Goal: Check status: Check status

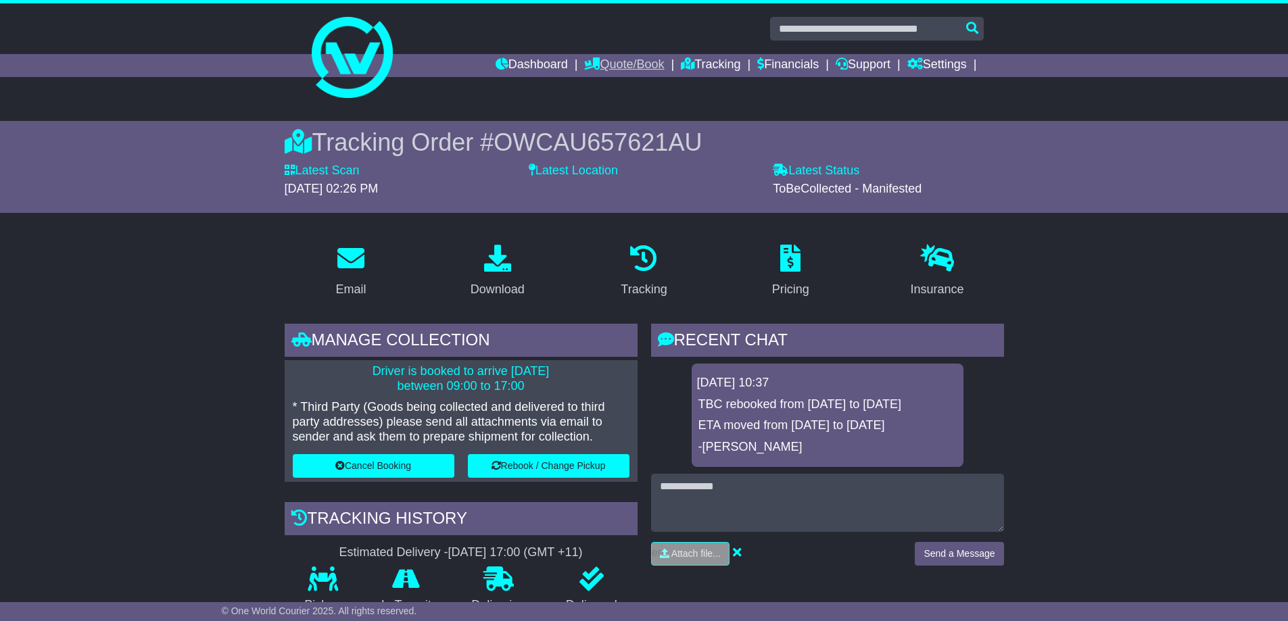
click at [615, 63] on link "Quote/Book" at bounding box center [624, 65] width 80 height 23
click at [723, 66] on link "Tracking" at bounding box center [711, 65] width 60 height 23
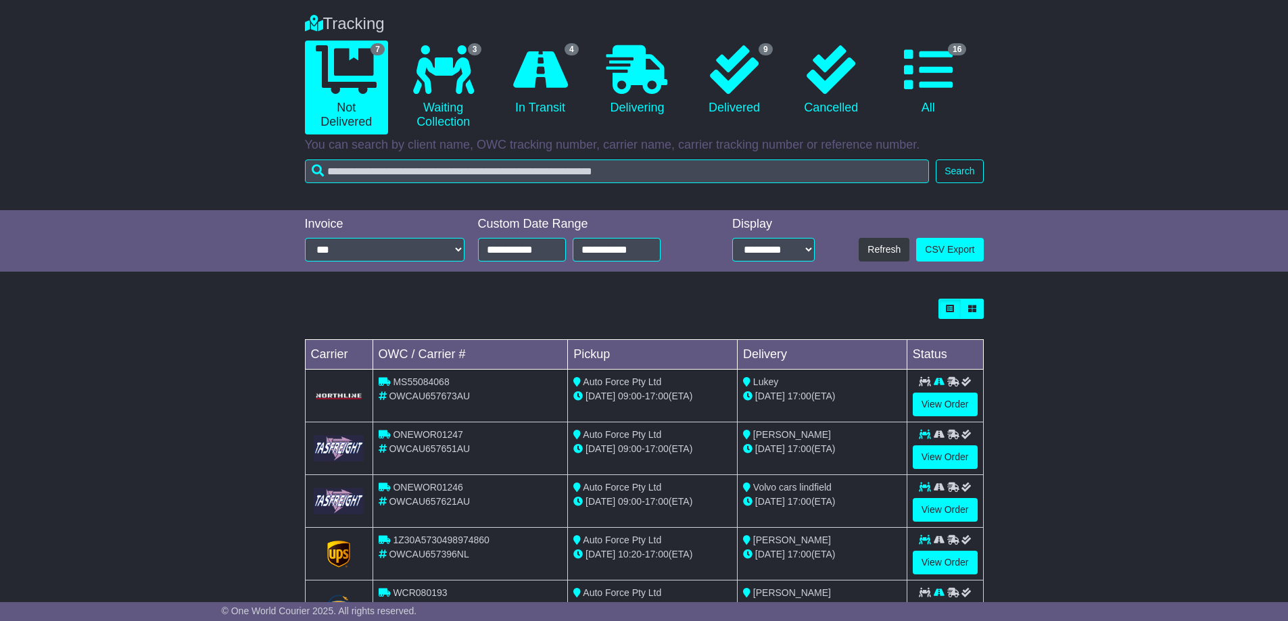
scroll to position [203, 0]
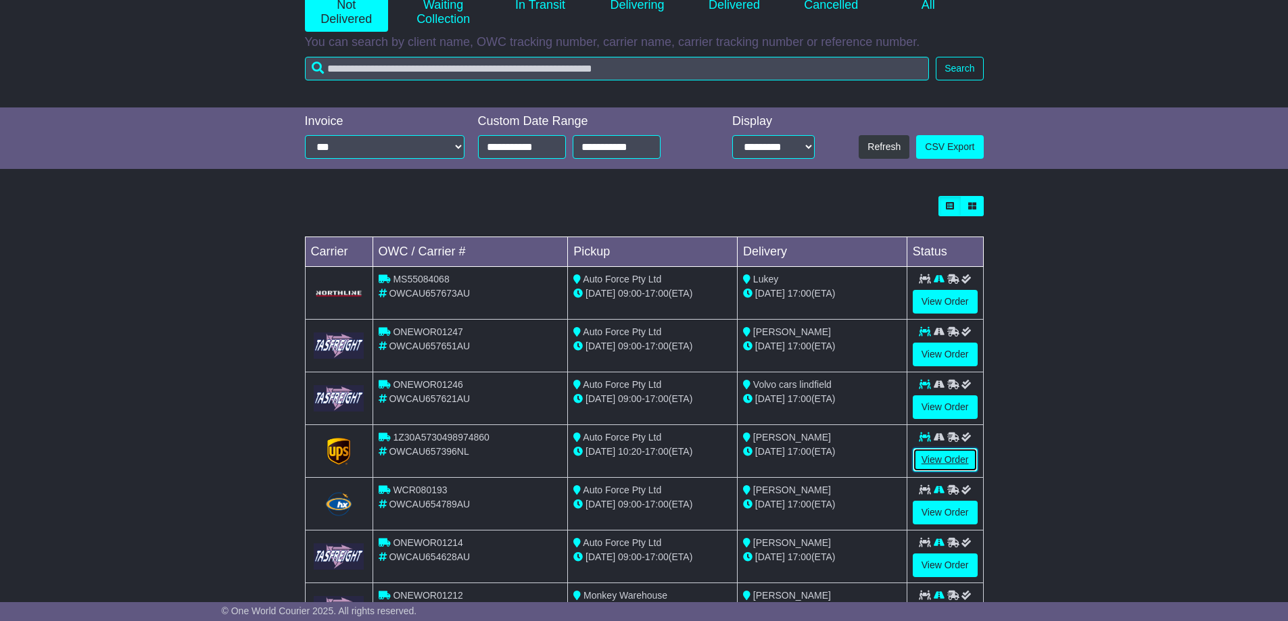
click at [966, 458] on link "View Order" at bounding box center [945, 460] width 65 height 24
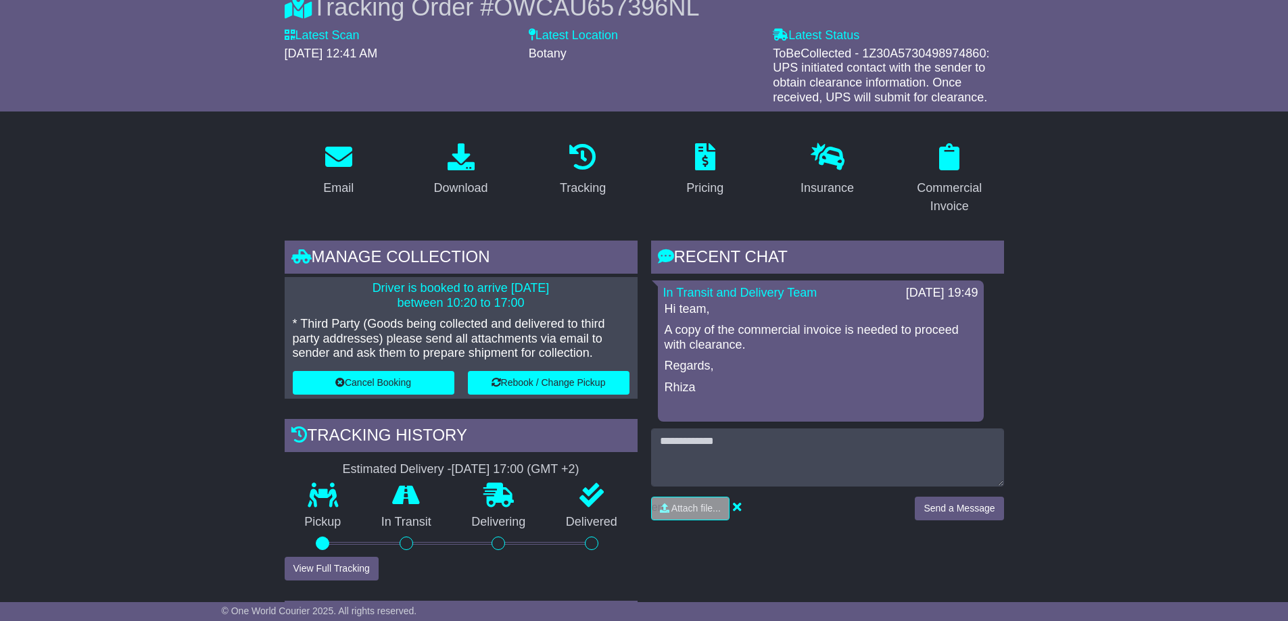
click at [809, 374] on div "Hi team, A copy of the commercial invoice is needed to proceed with clearance. …" at bounding box center [820, 359] width 315 height 115
